Goal: Task Accomplishment & Management: Complete application form

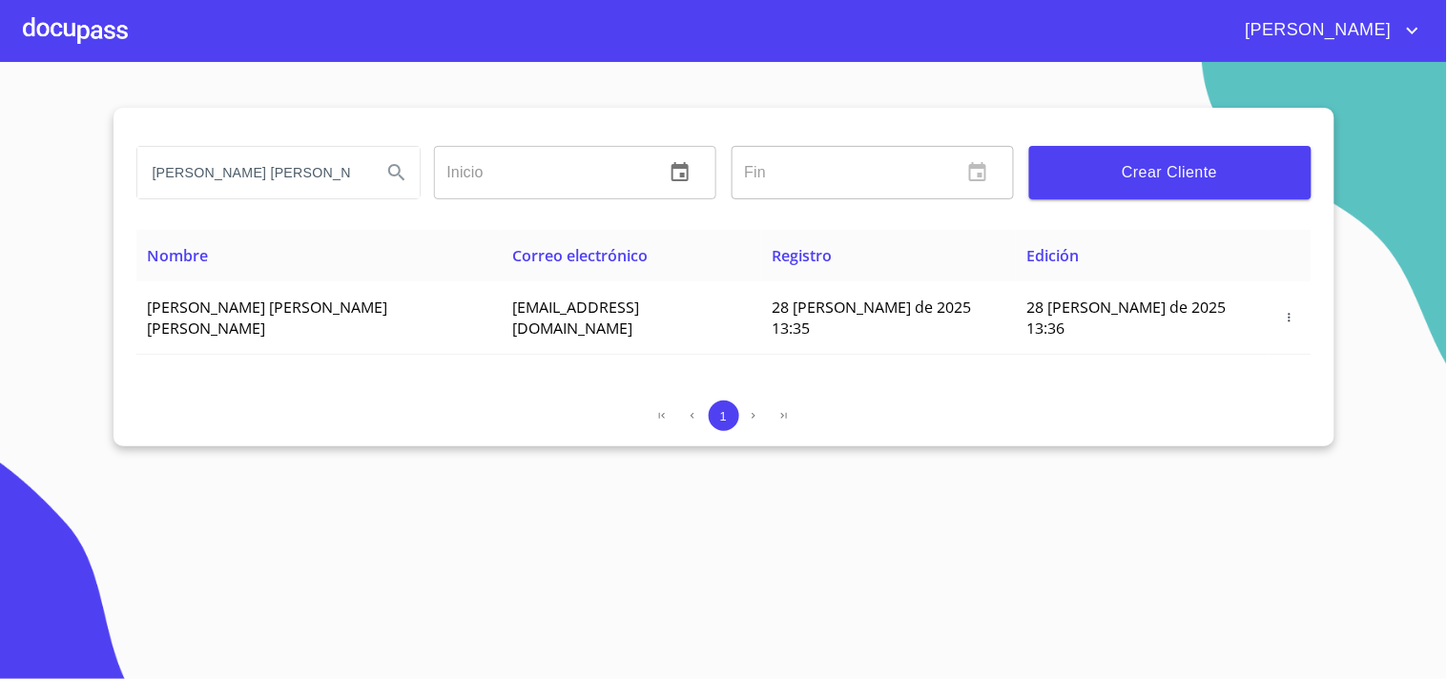
click at [89, 27] on div at bounding box center [75, 30] width 105 height 61
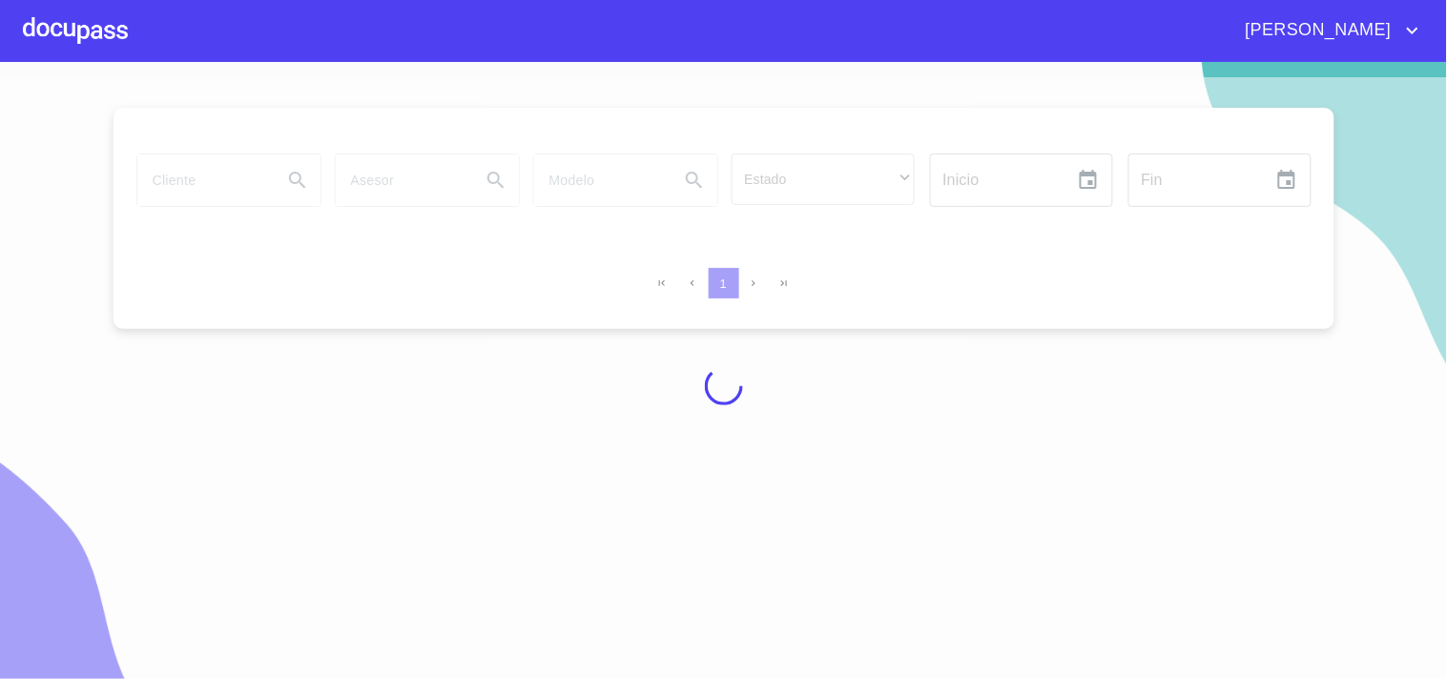
click at [239, 189] on div at bounding box center [723, 385] width 1447 height 617
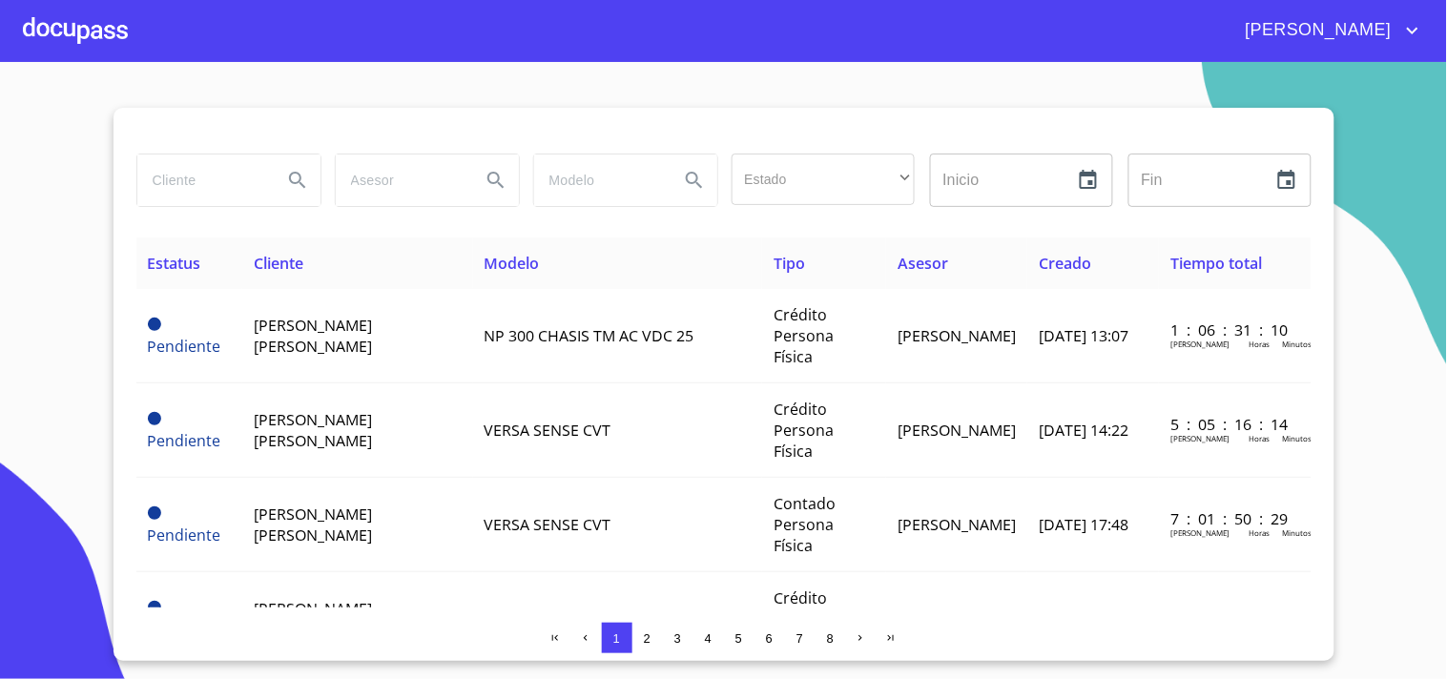
click at [239, 189] on input "search" at bounding box center [202, 181] width 130 height 52
type input "i"
type input "[PERSON_NAME]"
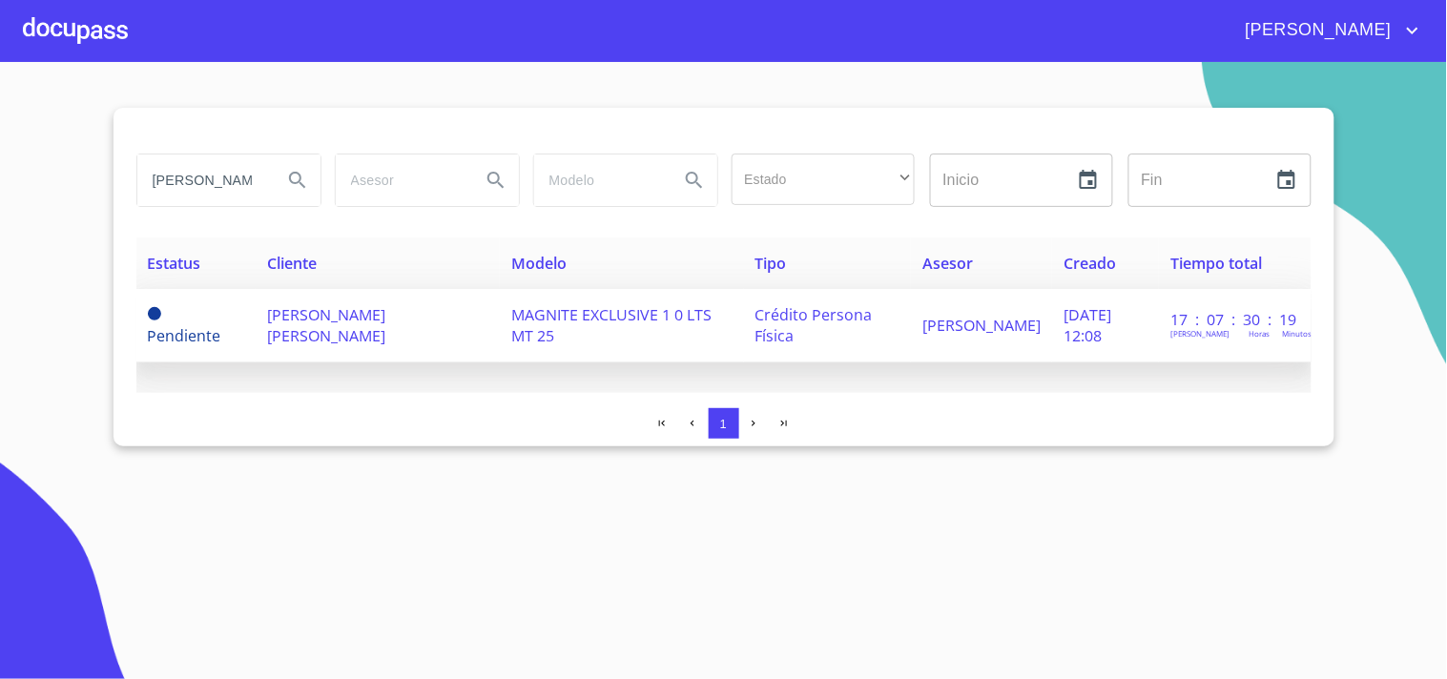
click at [374, 317] on span "[PERSON_NAME] [PERSON_NAME]" at bounding box center [326, 325] width 118 height 42
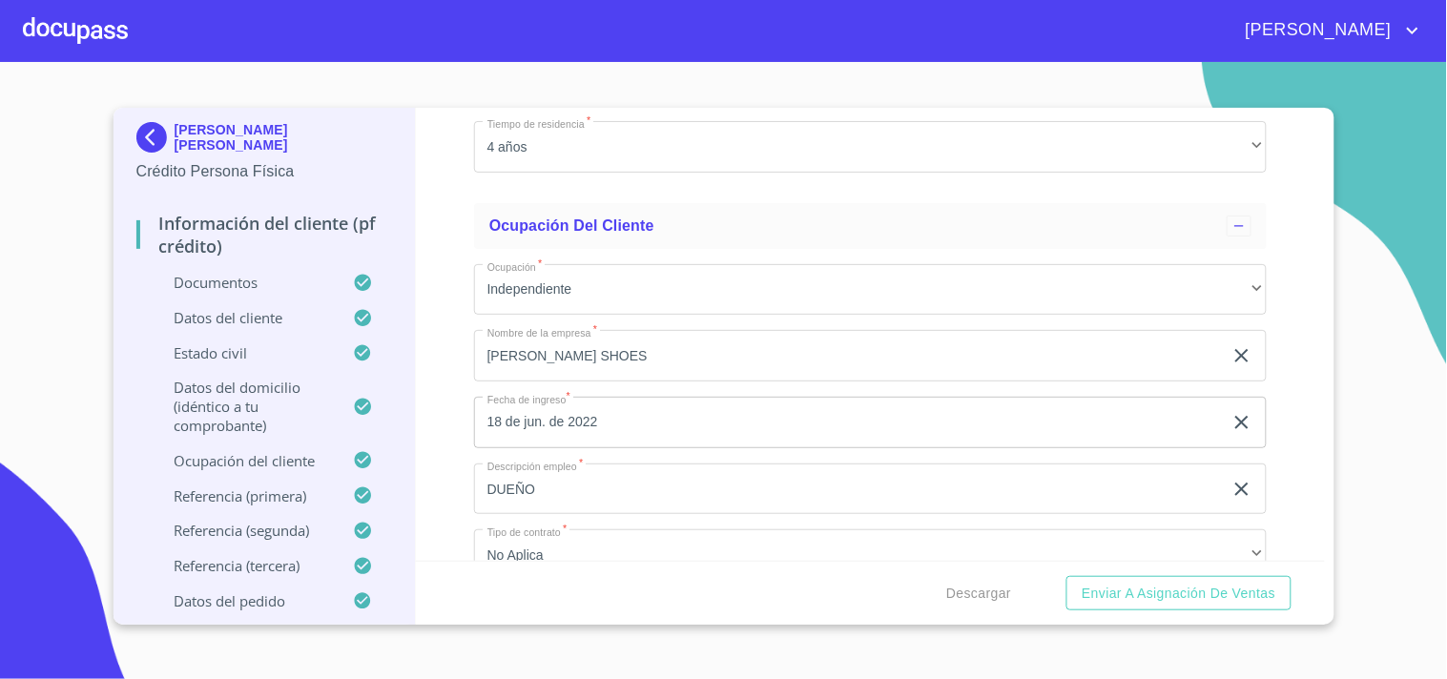
scroll to position [7564, 0]
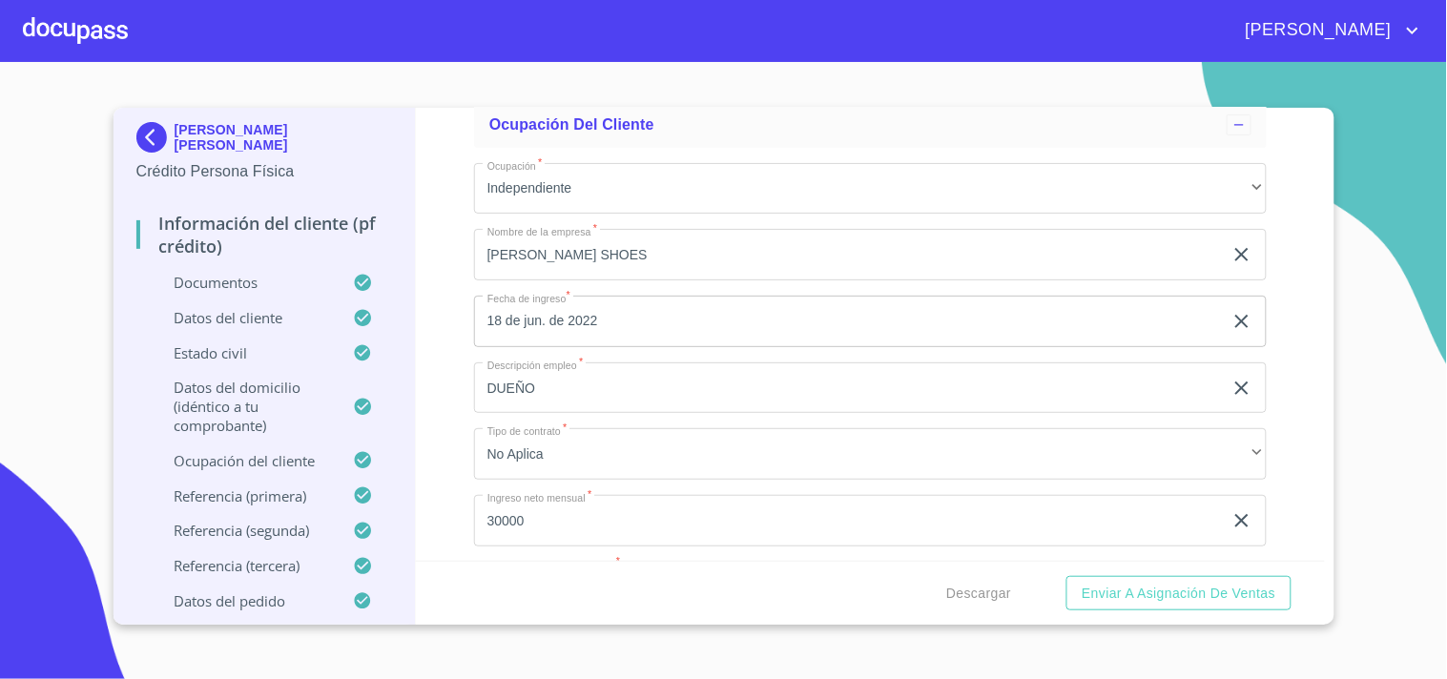
click at [67, 27] on div at bounding box center [75, 30] width 105 height 61
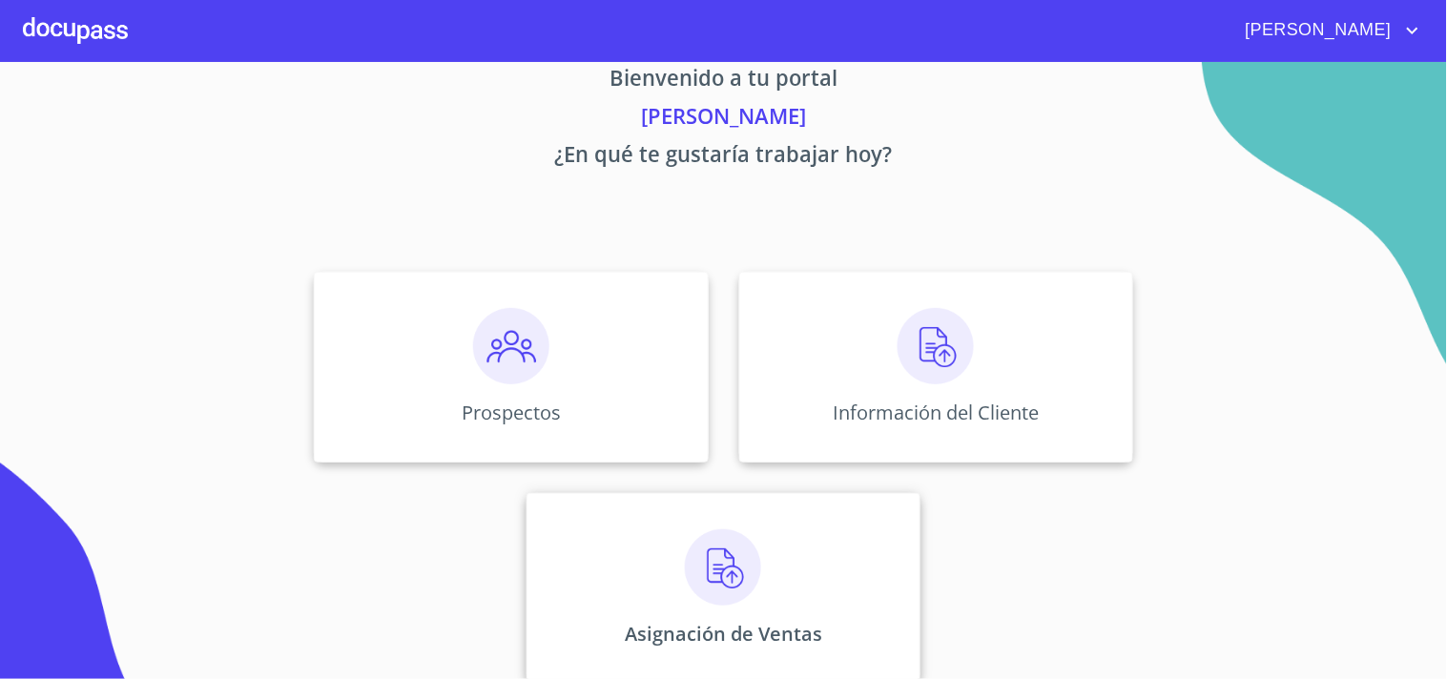
scroll to position [57, 0]
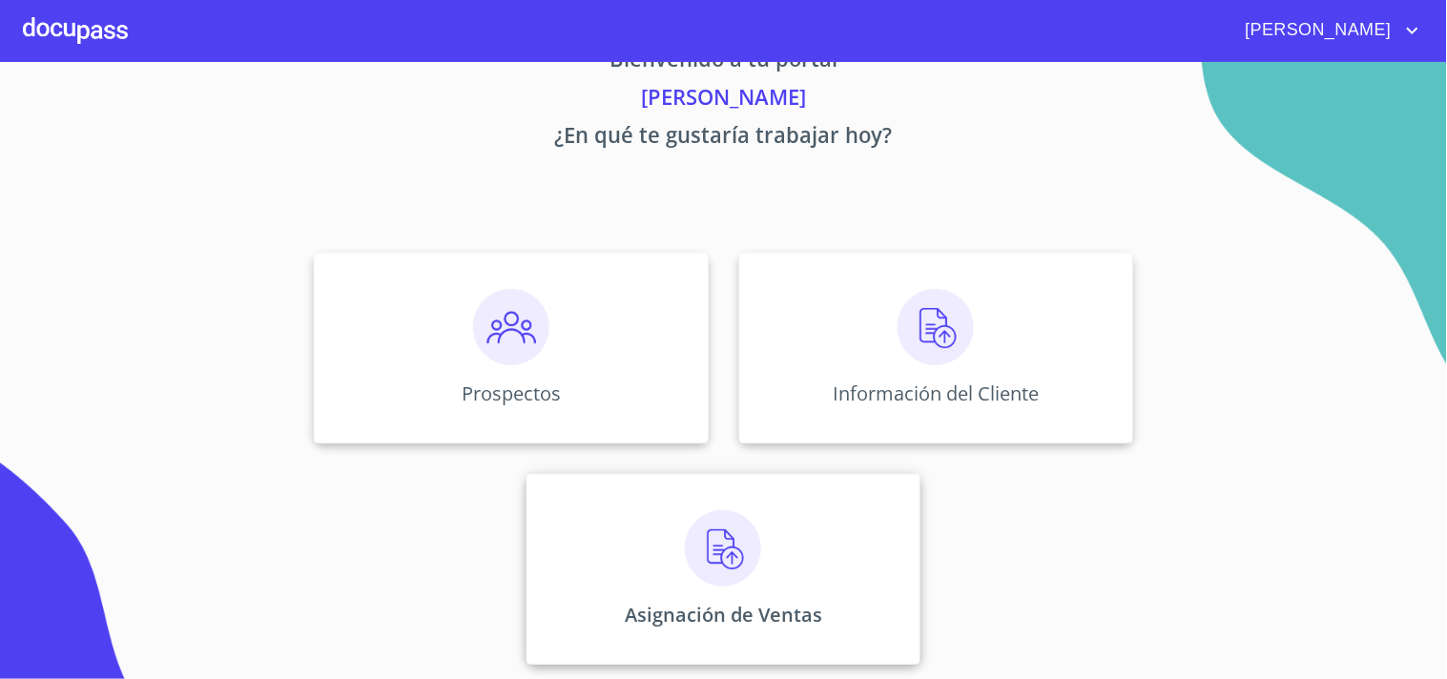
click at [764, 564] on div "Asignación de Ventas" at bounding box center [724, 569] width 394 height 191
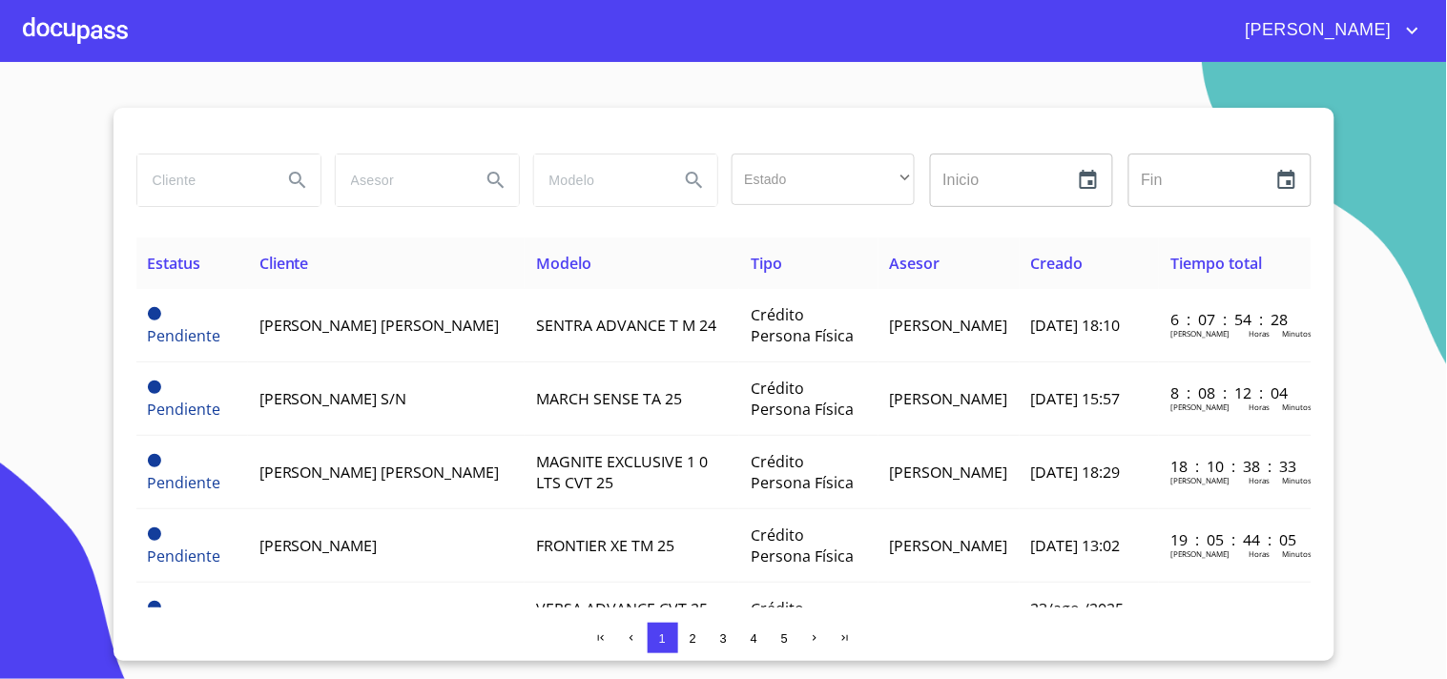
click at [215, 192] on input "search" at bounding box center [202, 181] width 130 height 52
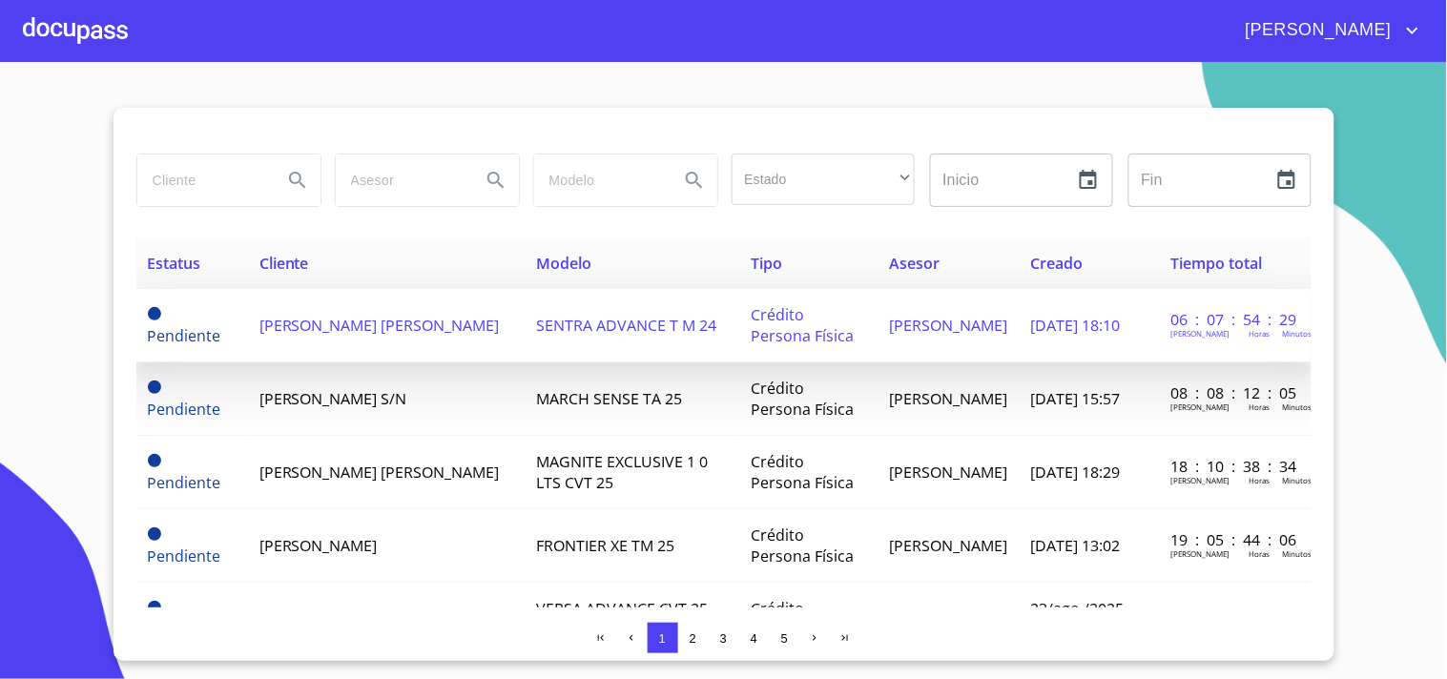
click at [394, 340] on td "[PERSON_NAME] [PERSON_NAME]" at bounding box center [387, 325] width 278 height 73
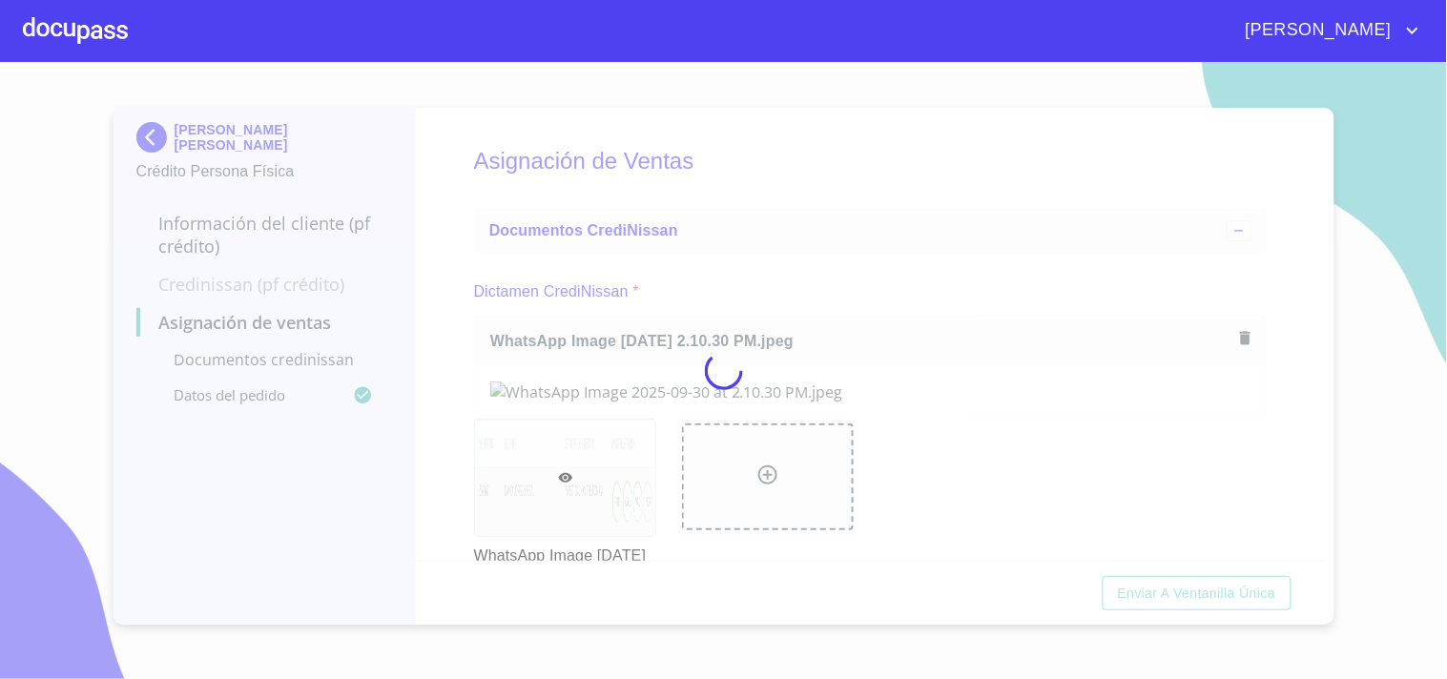
click at [809, 241] on div at bounding box center [723, 370] width 1447 height 617
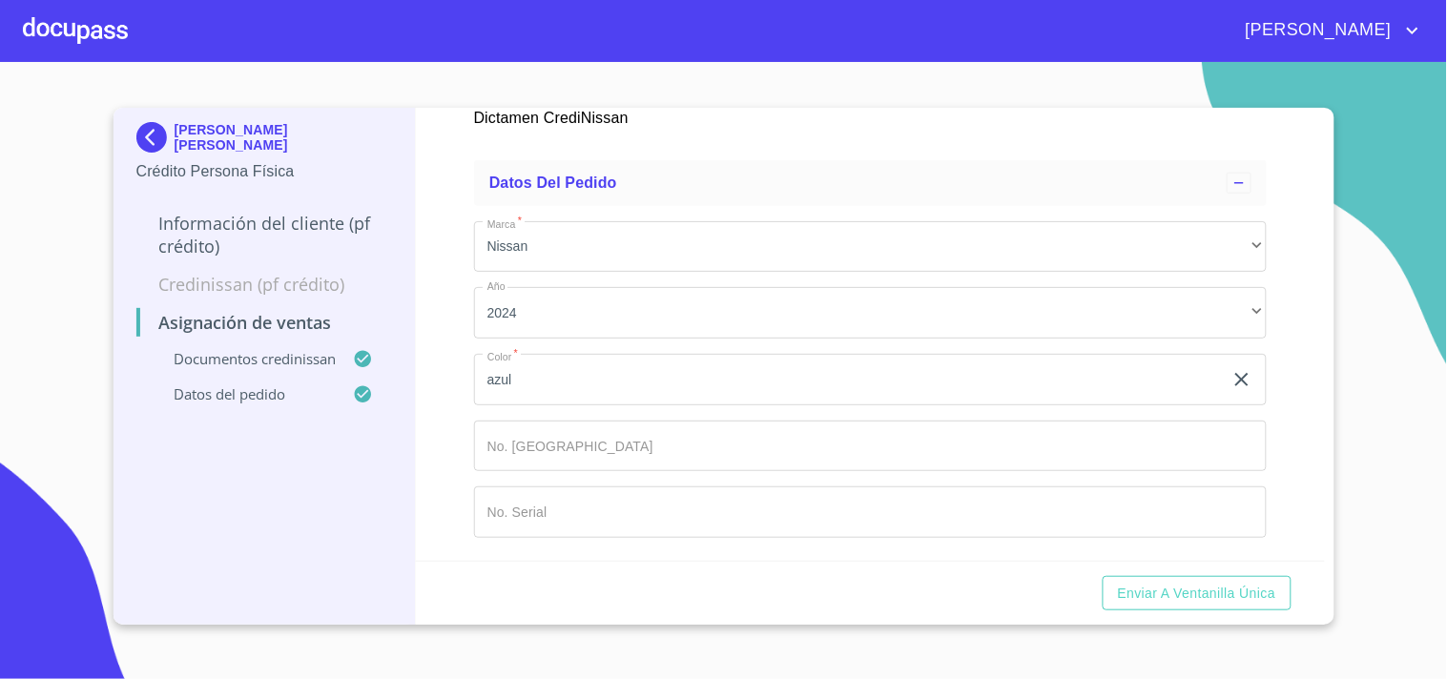
scroll to position [528, 0]
click at [1158, 590] on span "Enviar a Ventanilla única" at bounding box center [1197, 594] width 158 height 24
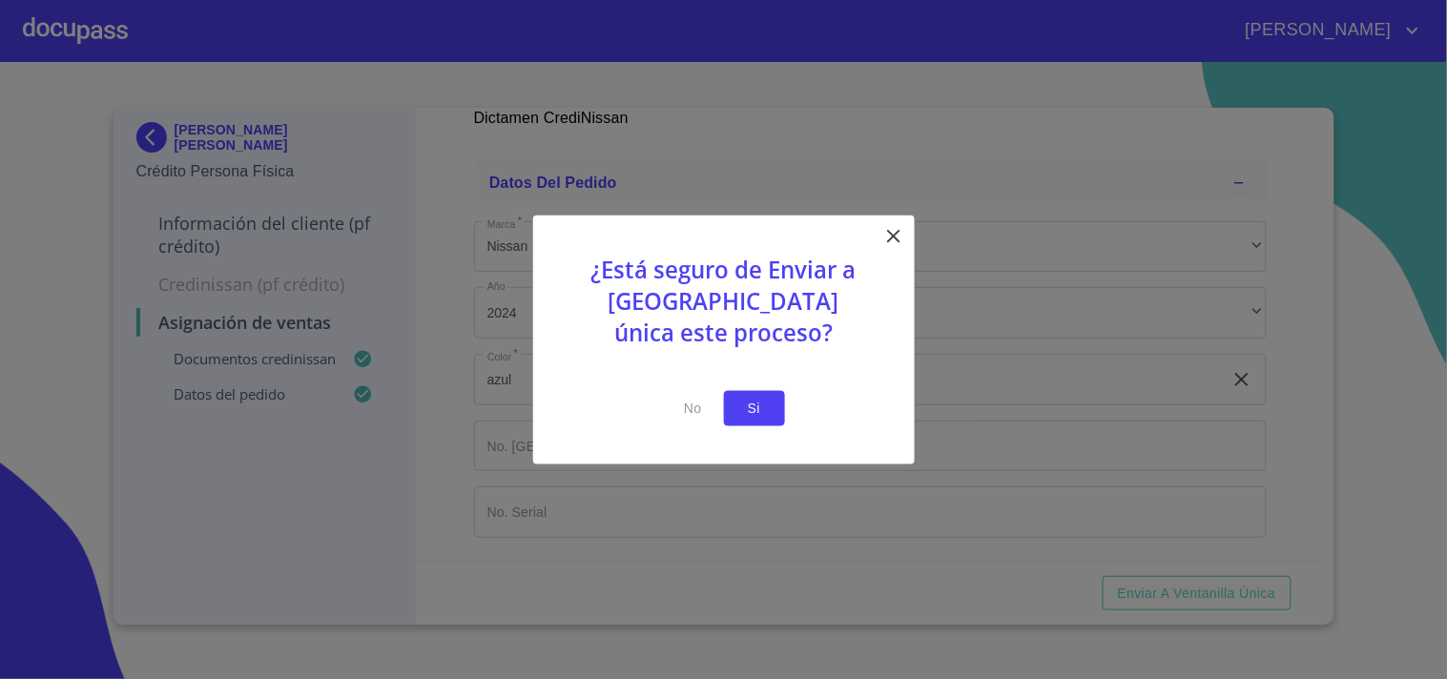
click at [754, 406] on span "Si" at bounding box center [754, 409] width 31 height 24
